Goal: Information Seeking & Learning: Find specific page/section

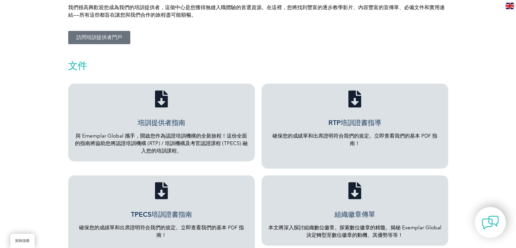
scroll to position [203, 0]
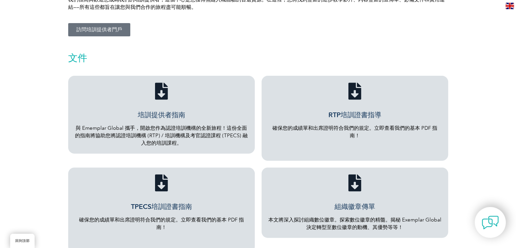
click at [161, 113] on font "培訓提供者指南" at bounding box center [161, 115] width 47 height 8
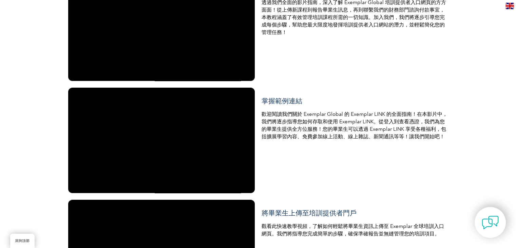
scroll to position [712, 0]
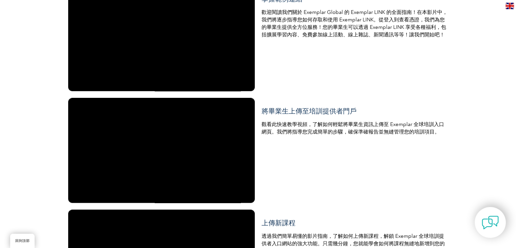
click at [303, 112] on font "將畢業生上傳至培訓提供者門戶" at bounding box center [308, 111] width 95 height 8
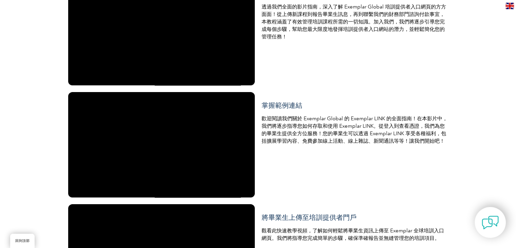
scroll to position [610, 0]
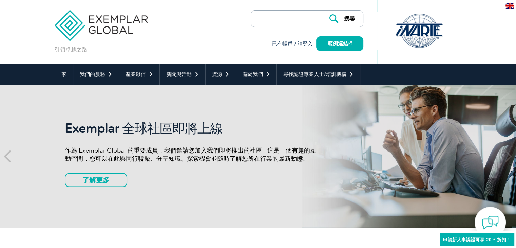
click at [487, 54] on header "引領卓越之路 搜尋 已有帳戶？請登入 範例連結 ▼" at bounding box center [258, 32] width 516 height 64
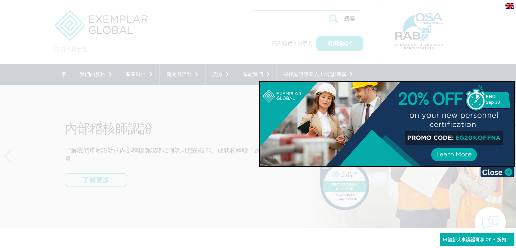
click at [469, 61] on div at bounding box center [258, 124] width 516 height 248
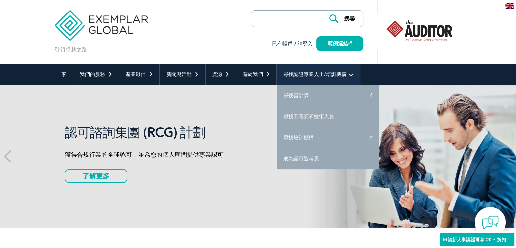
click at [325, 73] on font "尋找認證專業人士/培訓機構" at bounding box center [314, 74] width 63 height 6
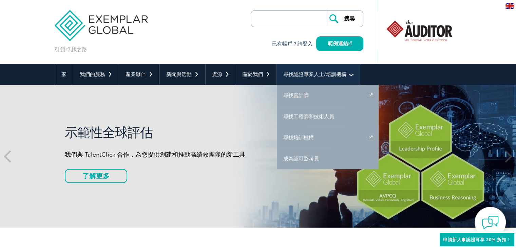
click at [349, 75] on link "尋找認證專業人士/培訓機構" at bounding box center [318, 74] width 83 height 21
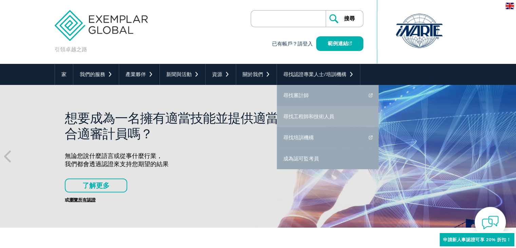
click at [331, 117] on font "尋找工程師和技術人員" at bounding box center [308, 116] width 51 height 6
